Goal: Information Seeking & Learning: Learn about a topic

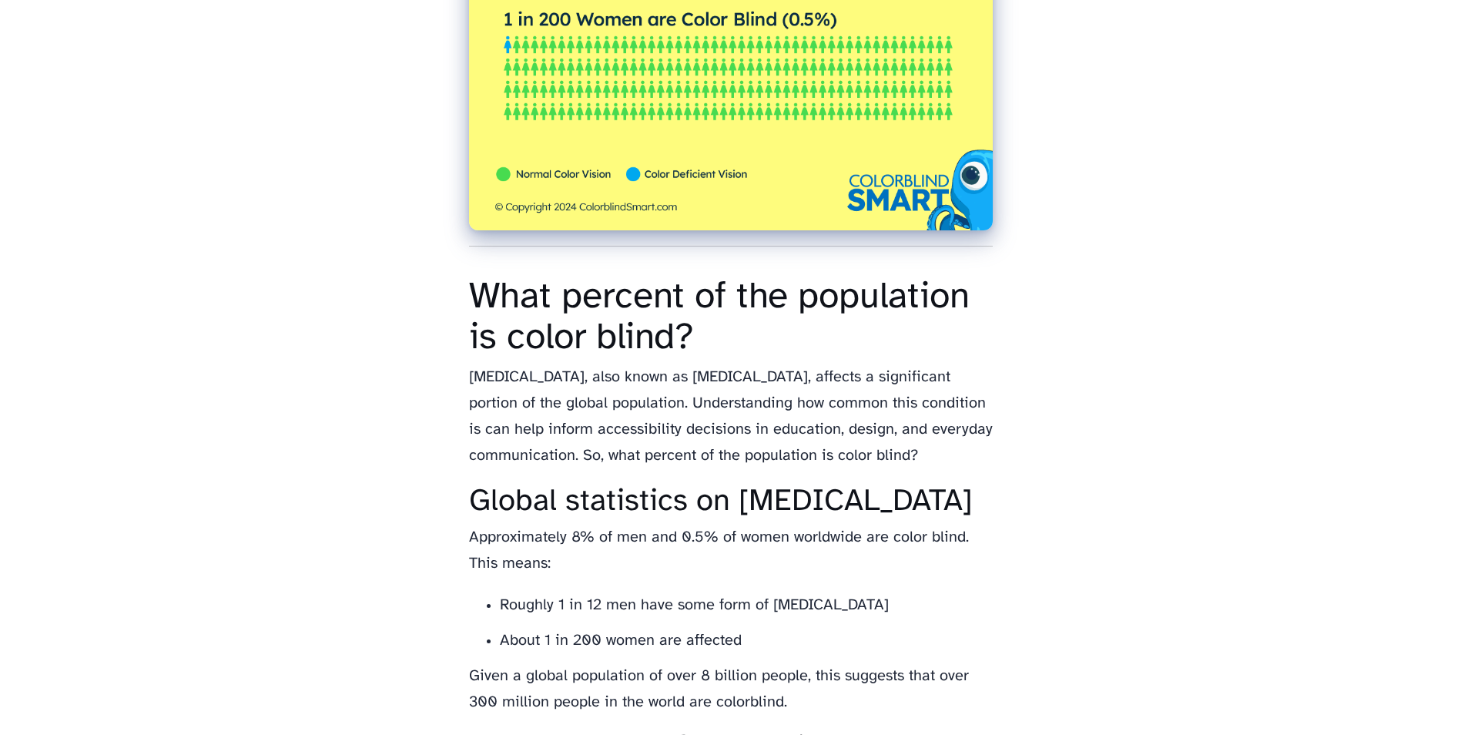
scroll to position [616, 0]
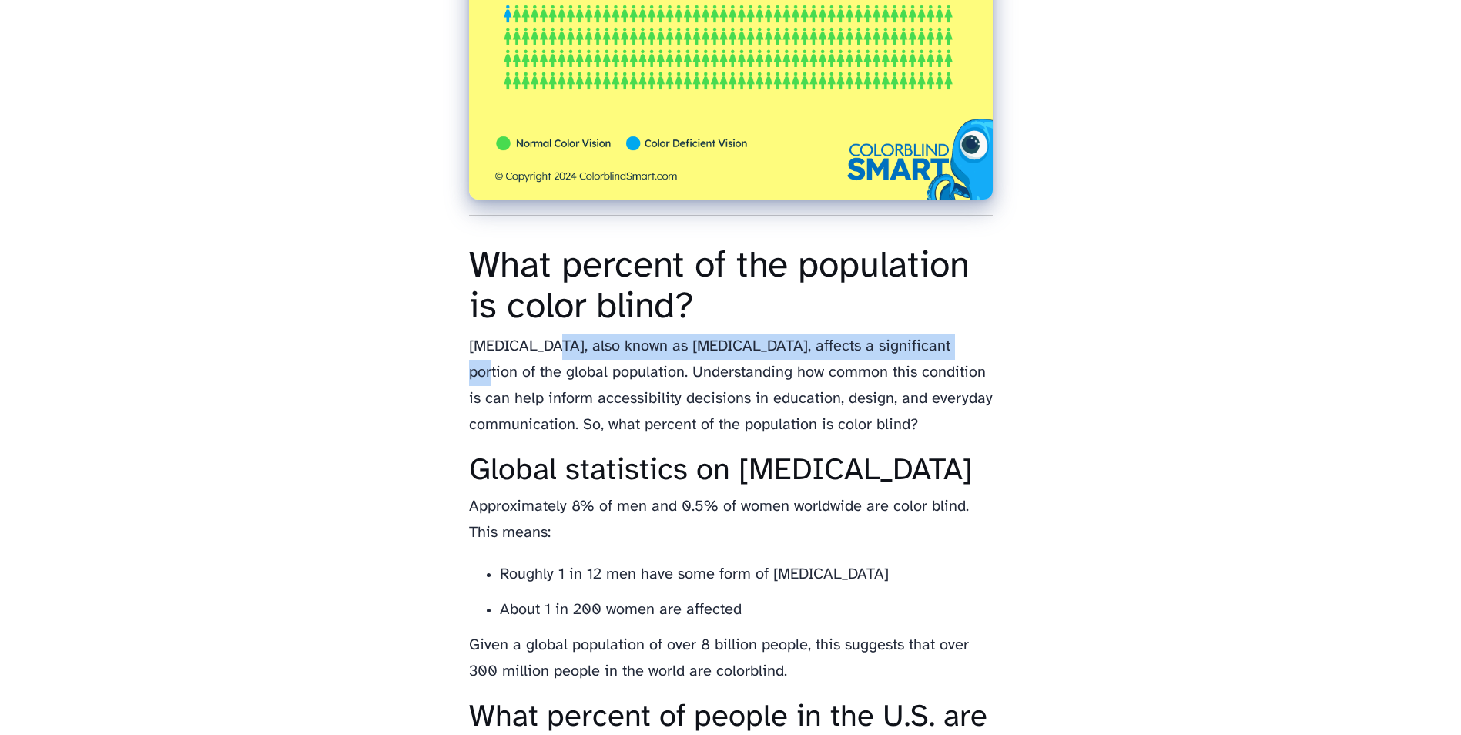
drag, startPoint x: 540, startPoint y: 375, endPoint x: 931, endPoint y: 369, distance: 391.4
click at [931, 369] on p "Color blindness, also known as color vision deficiency, affects a significant p…" at bounding box center [731, 386] width 524 height 105
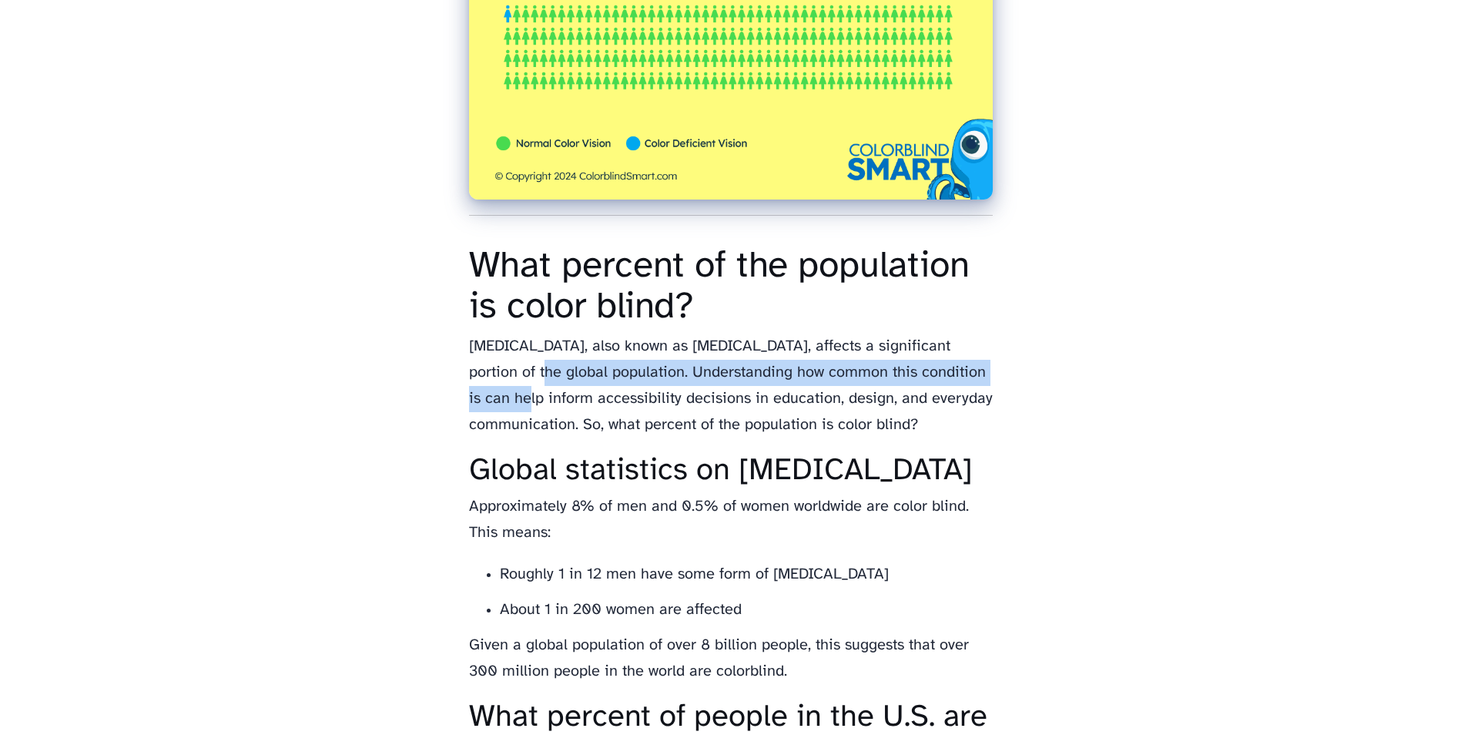
drag, startPoint x: 488, startPoint y: 398, endPoint x: 980, endPoint y: 398, distance: 492.2
click at [980, 398] on p "Color blindness, also known as color vision deficiency, affects a significant p…" at bounding box center [731, 386] width 524 height 105
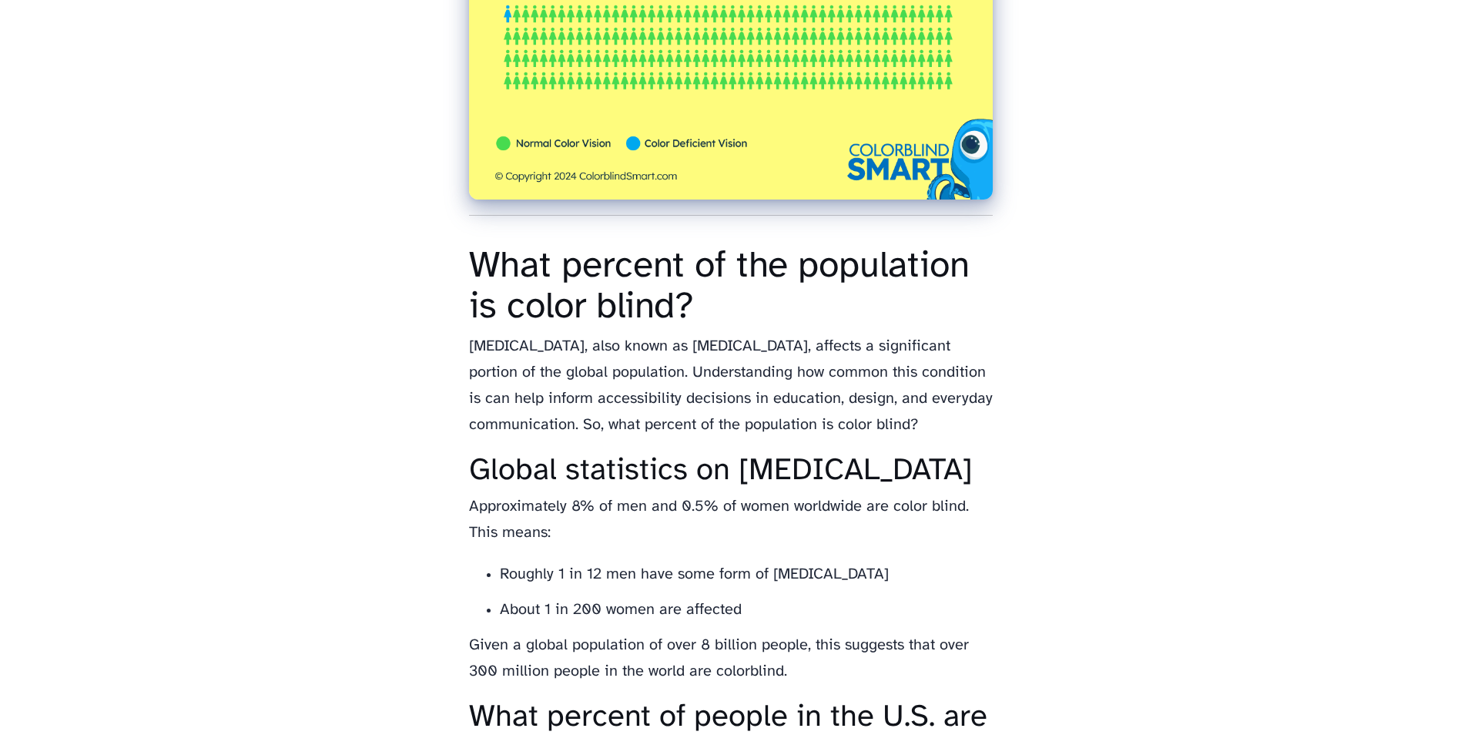
click at [717, 485] on h2 "Global statistics on color blindness" at bounding box center [731, 471] width 524 height 34
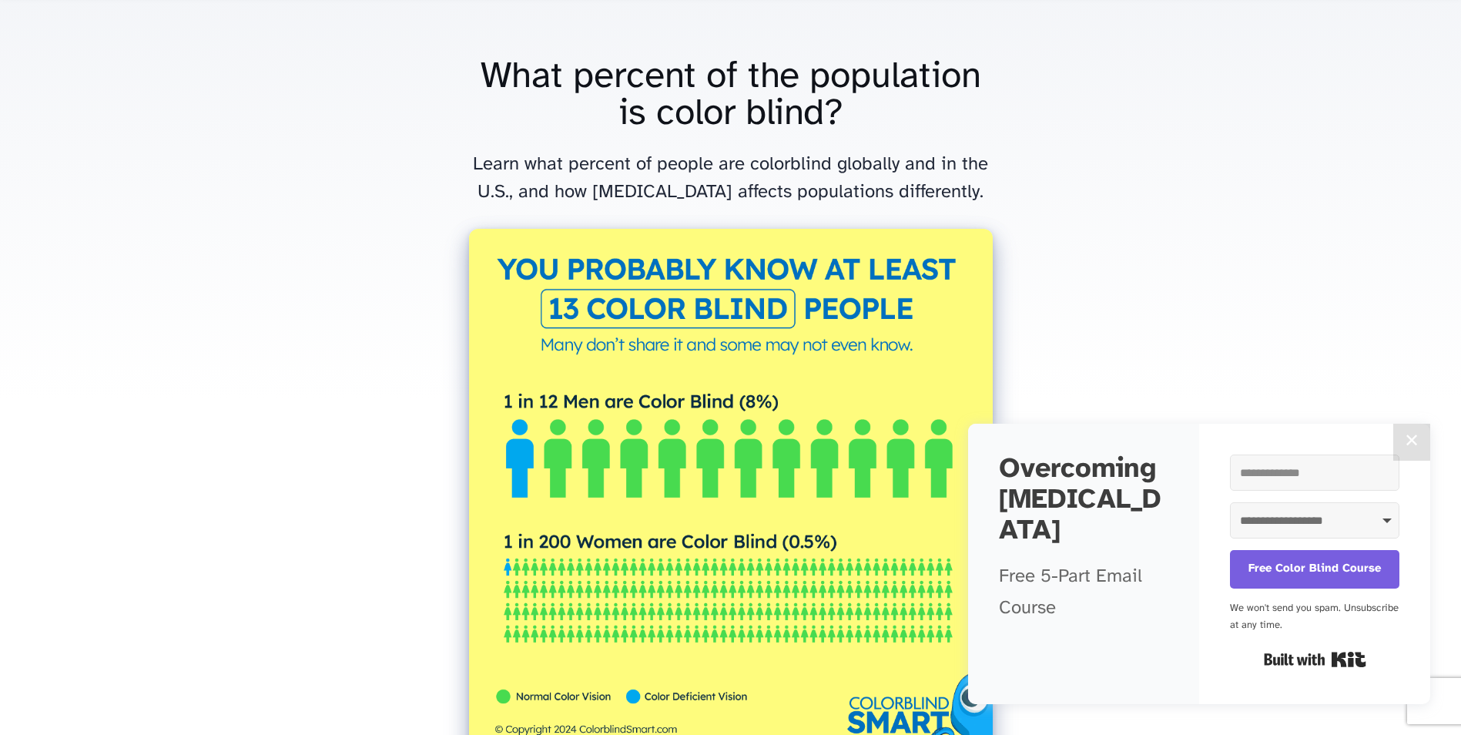
scroll to position [0, 0]
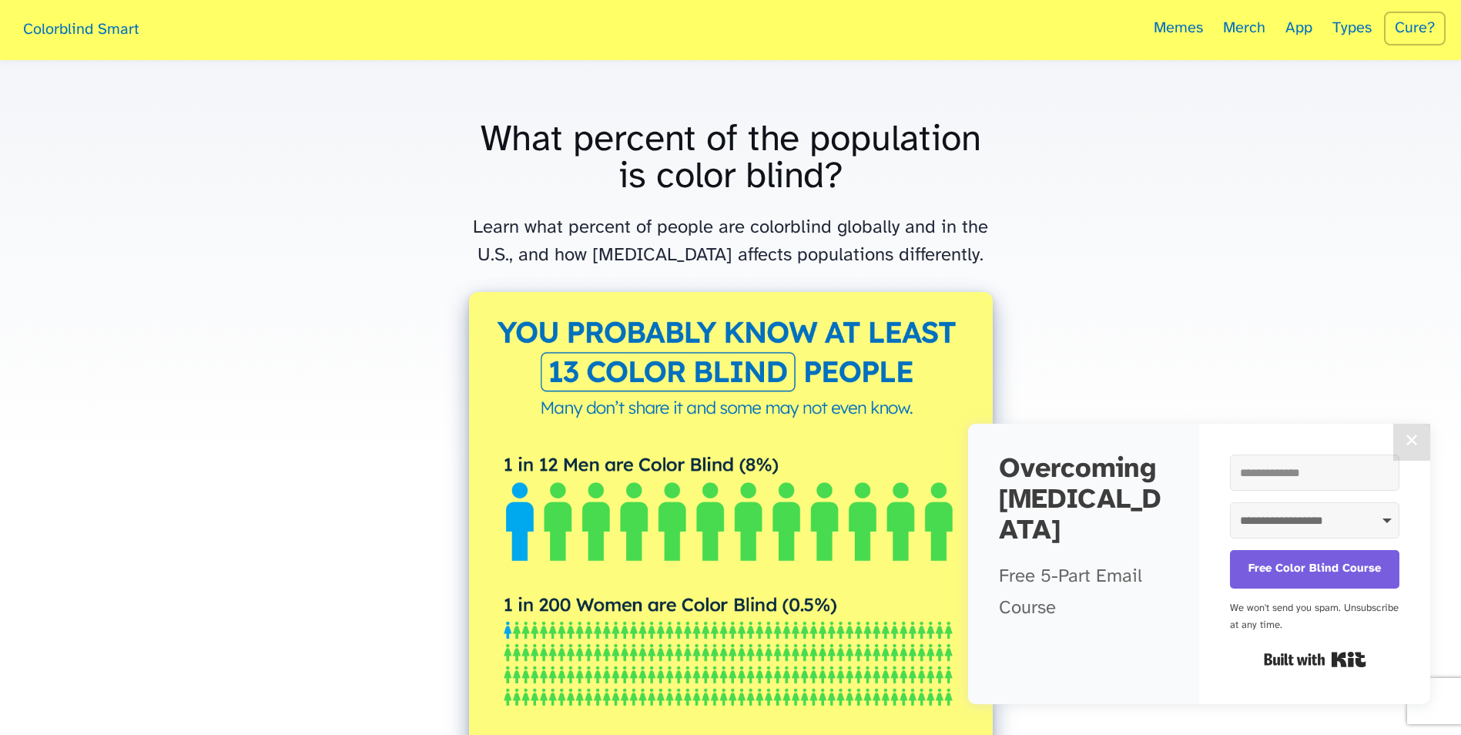
click at [1440, 32] on link "Cure?" at bounding box center [1415, 29] width 62 height 34
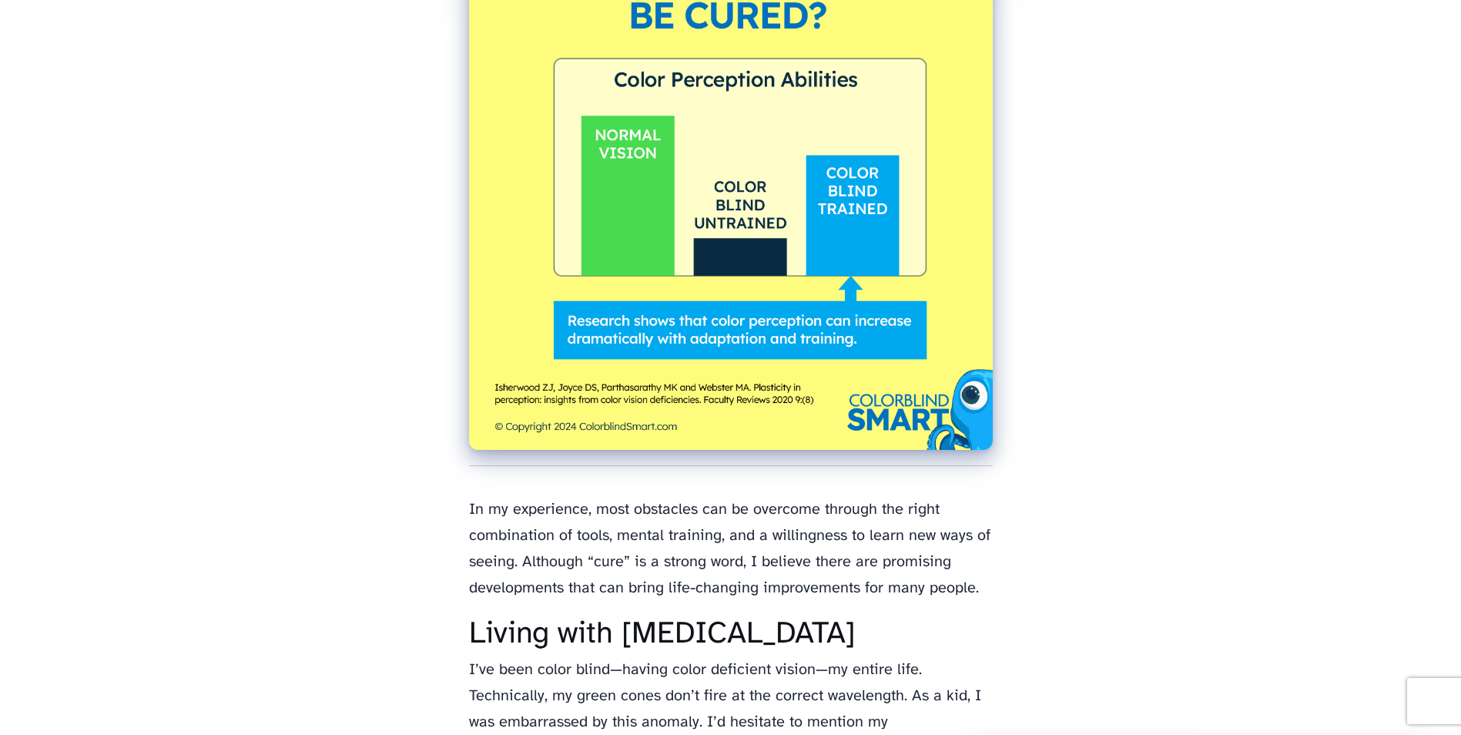
scroll to position [462, 0]
